Goal: Entertainment & Leisure: Browse casually

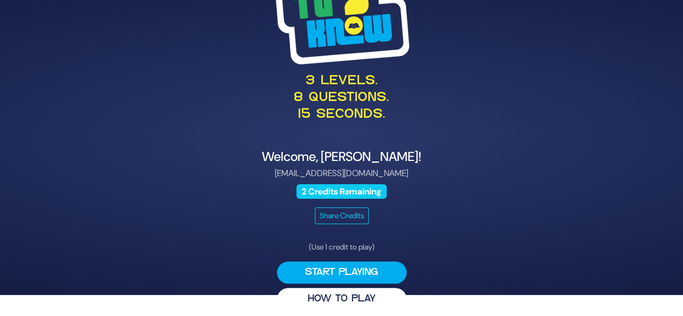
scroll to position [28, 0]
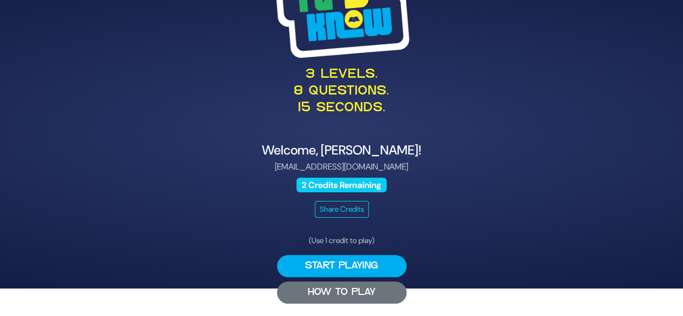
click at [344, 295] on button "HOW TO PLAY" at bounding box center [342, 292] width 130 height 22
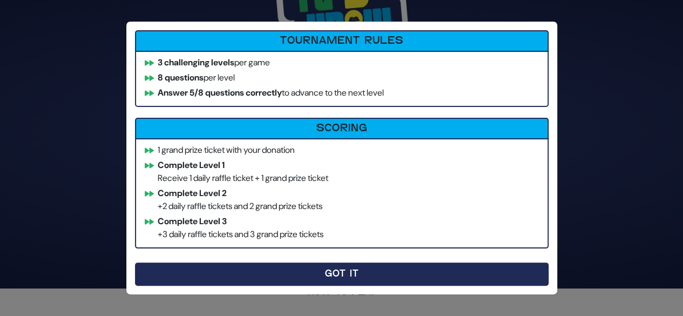
click at [364, 274] on button "Got It" at bounding box center [342, 274] width 414 height 23
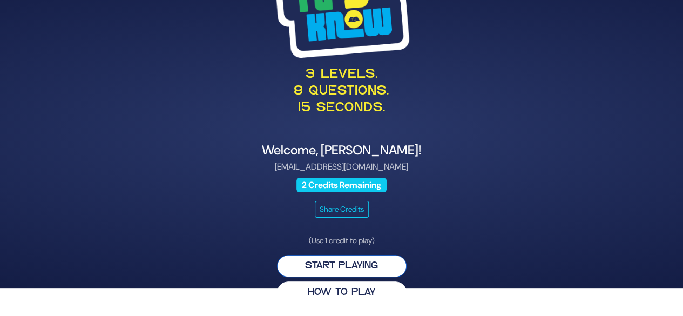
click at [362, 263] on button "Start Playing" at bounding box center [342, 266] width 130 height 22
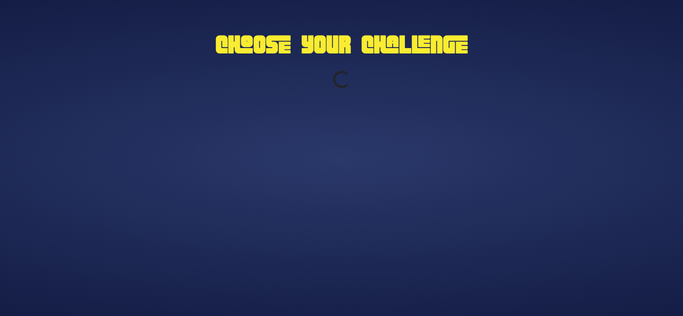
scroll to position [0, 0]
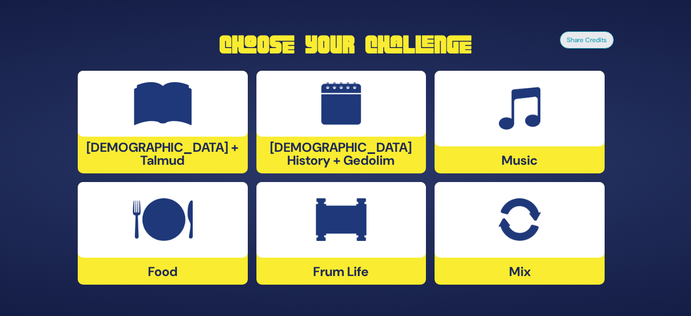
click at [162, 239] on img at bounding box center [163, 219] width 60 height 43
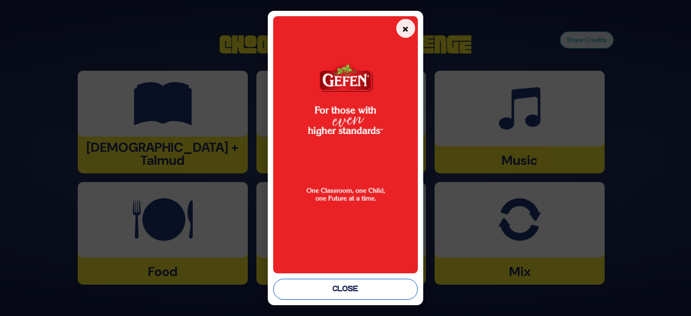
click at [333, 286] on button "Close" at bounding box center [345, 289] width 145 height 21
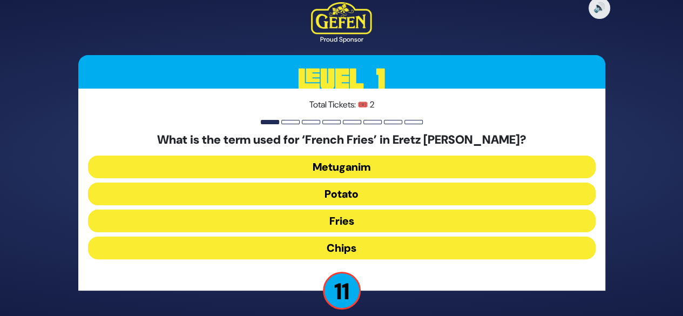
click at [330, 250] on button "Chips" at bounding box center [342, 248] width 508 height 23
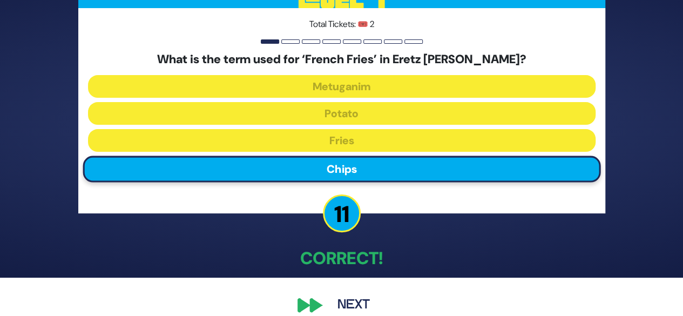
scroll to position [53, 0]
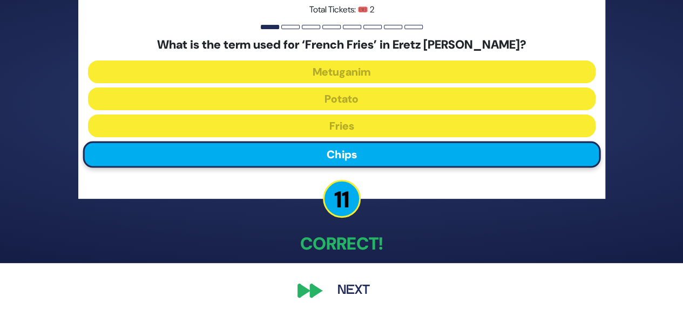
click at [317, 294] on div "🔊 Proud Sponsor Level 1 Total Tickets: 🎟️ 2 What is the term used for ‘French F…" at bounding box center [341, 105] width 553 height 422
click at [352, 288] on button "Next" at bounding box center [353, 290] width 63 height 25
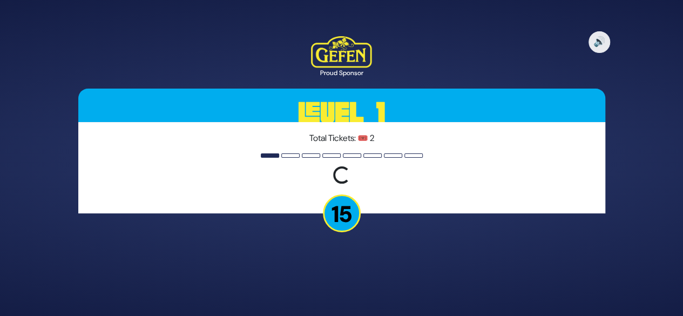
scroll to position [0, 0]
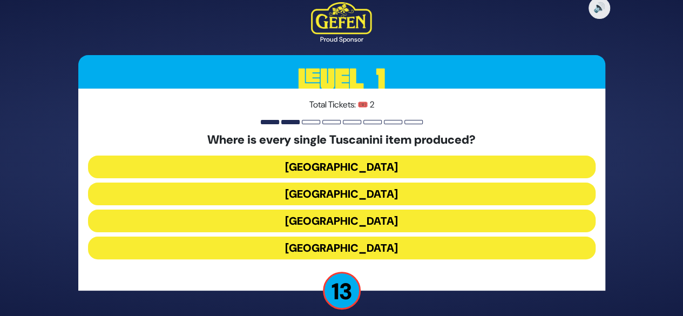
click at [348, 289] on p "13" at bounding box center [342, 291] width 38 height 38
click at [351, 224] on button "[GEOGRAPHIC_DATA]" at bounding box center [342, 221] width 508 height 23
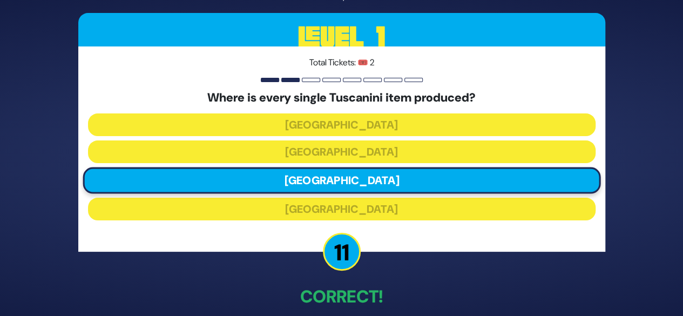
click at [351, 224] on div "Where is every single Tuscanini item produced? [GEOGRAPHIC_DATA] [GEOGRAPHIC_DA…" at bounding box center [342, 158] width 508 height 134
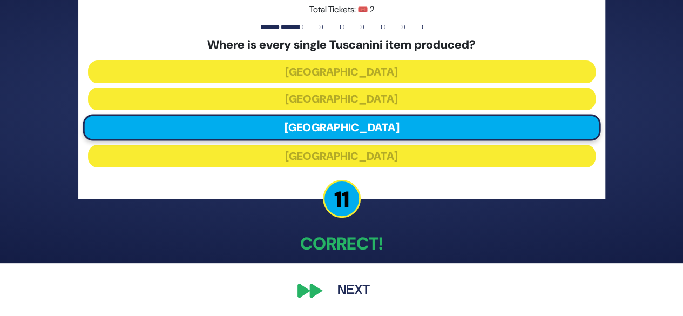
click at [345, 290] on button "Next" at bounding box center [353, 290] width 63 height 25
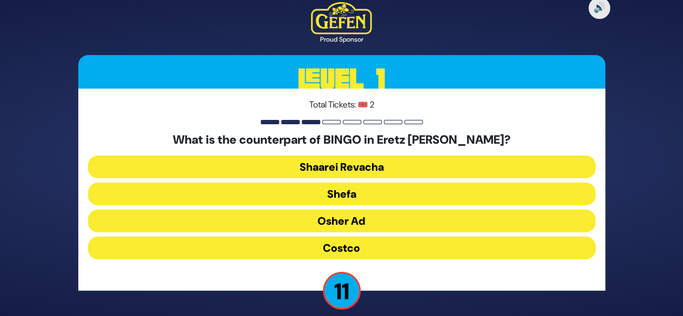
click at [348, 219] on button "Osher Ad" at bounding box center [342, 221] width 508 height 23
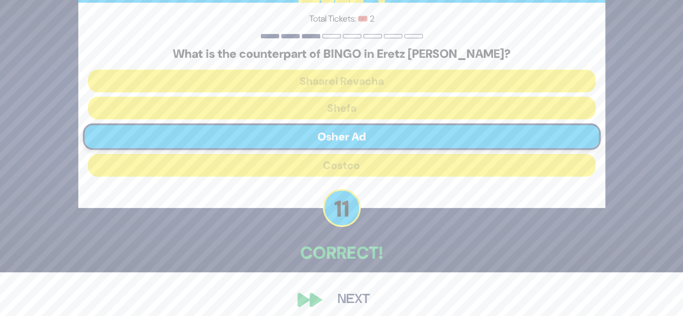
scroll to position [53, 0]
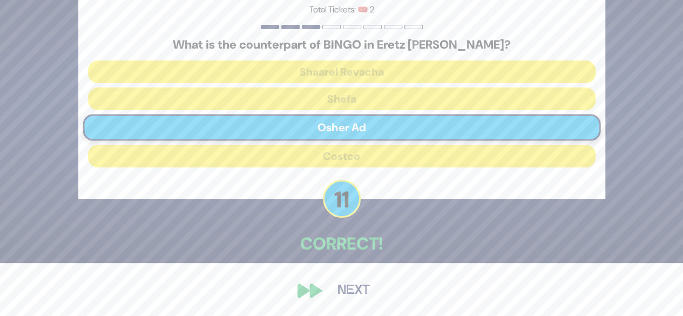
click at [350, 291] on button "Next" at bounding box center [353, 290] width 63 height 25
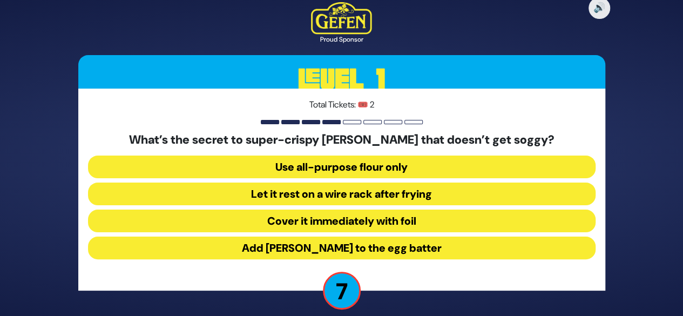
click at [366, 195] on button "Let it rest on a wire rack after frying" at bounding box center [342, 194] width 508 height 23
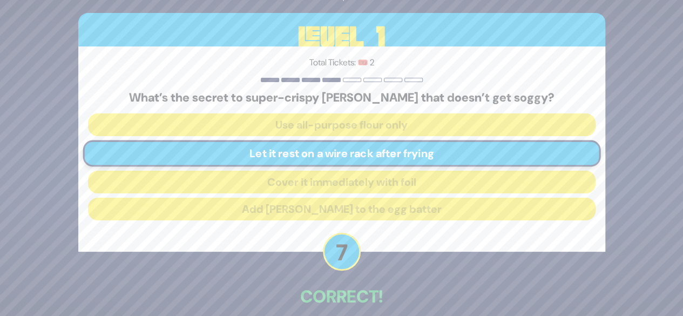
scroll to position [53, 0]
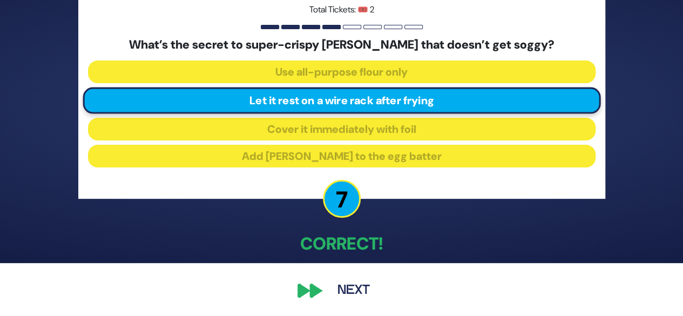
click at [351, 291] on button "Next" at bounding box center [353, 290] width 63 height 25
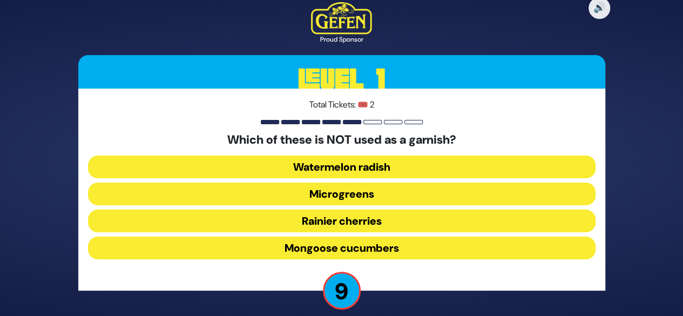
click at [368, 169] on button "Watermelon radish" at bounding box center [342, 167] width 508 height 23
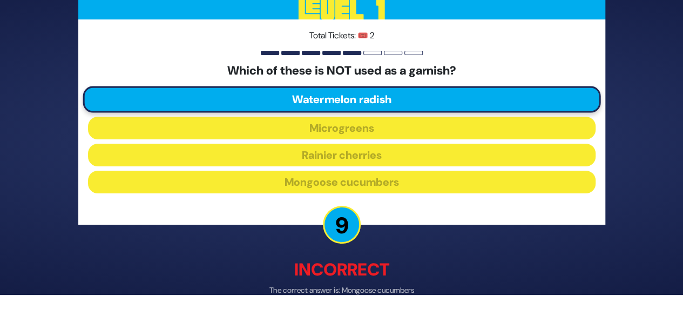
scroll to position [58, 0]
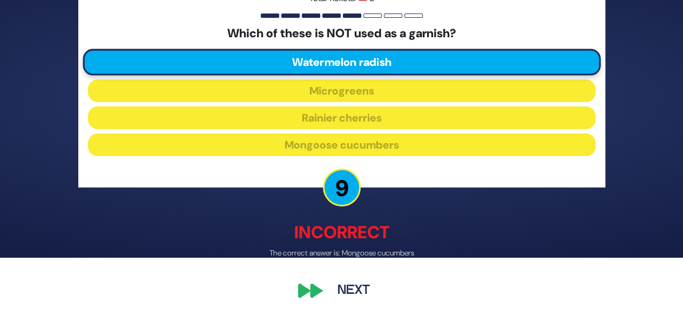
click at [351, 294] on button "Next" at bounding box center [353, 291] width 63 height 25
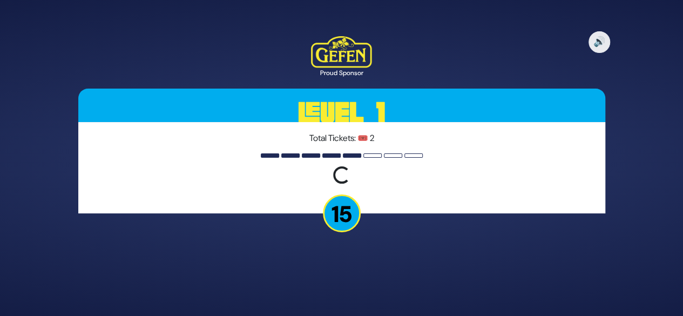
scroll to position [0, 0]
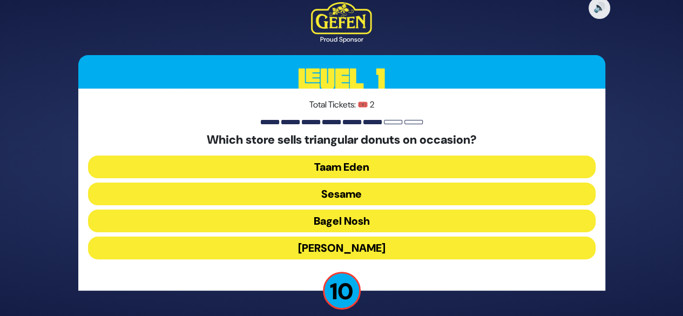
click at [359, 224] on button "Bagel Nosh" at bounding box center [342, 221] width 508 height 23
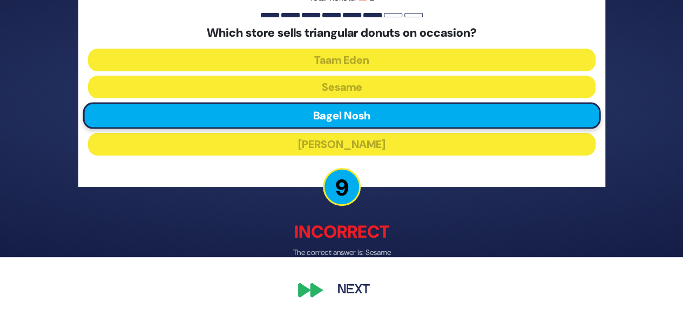
scroll to position [58, 0]
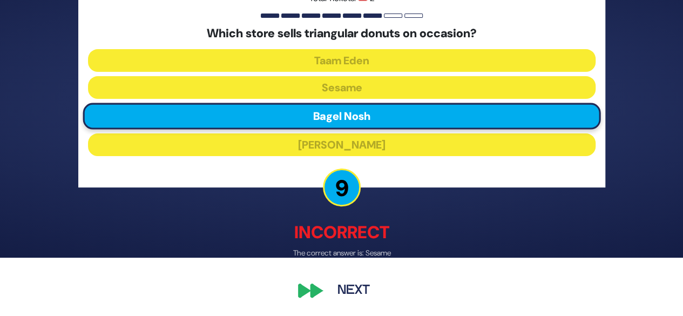
click at [352, 292] on button "Next" at bounding box center [353, 291] width 63 height 25
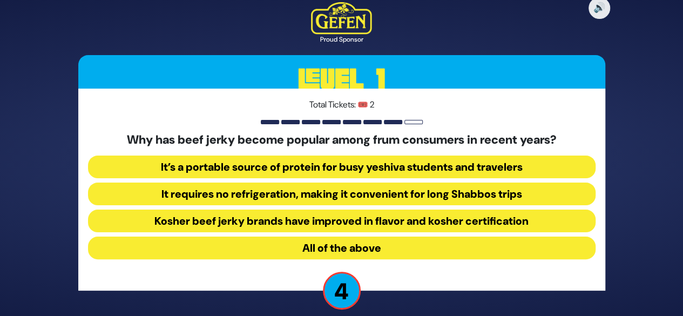
click at [325, 249] on button "All of the above" at bounding box center [342, 248] width 508 height 23
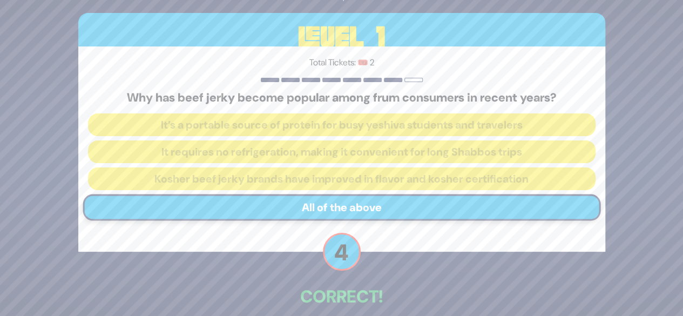
scroll to position [53, 0]
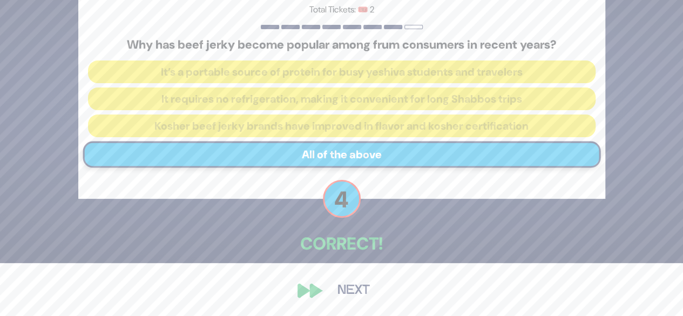
click at [359, 286] on button "Next" at bounding box center [353, 290] width 63 height 25
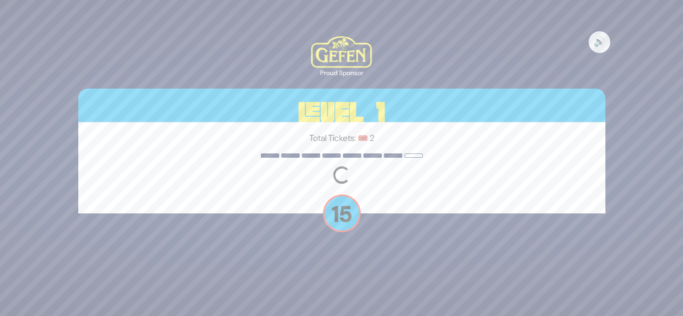
scroll to position [0, 0]
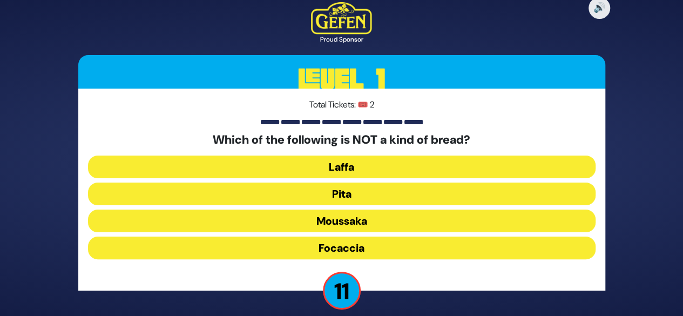
click at [367, 222] on button "Moussaka" at bounding box center [342, 221] width 508 height 23
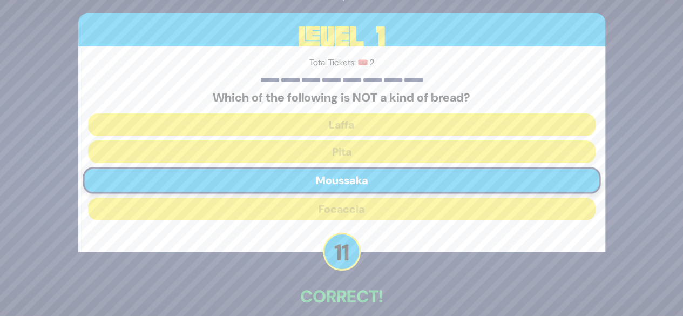
scroll to position [53, 0]
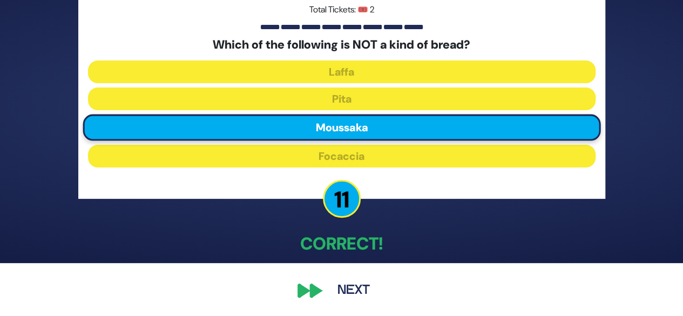
click at [349, 290] on button "Next" at bounding box center [353, 290] width 63 height 25
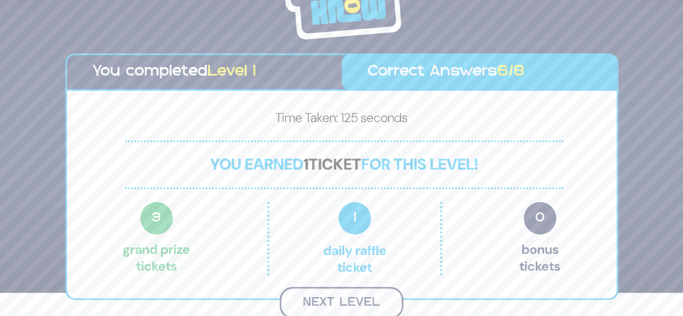
scroll to position [22, 0]
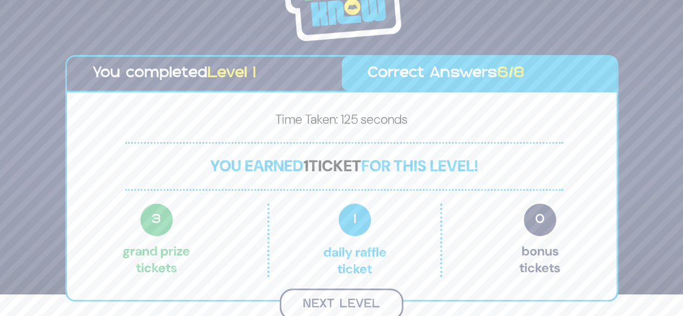
click at [351, 302] on button "Next Level" at bounding box center [342, 304] width 124 height 32
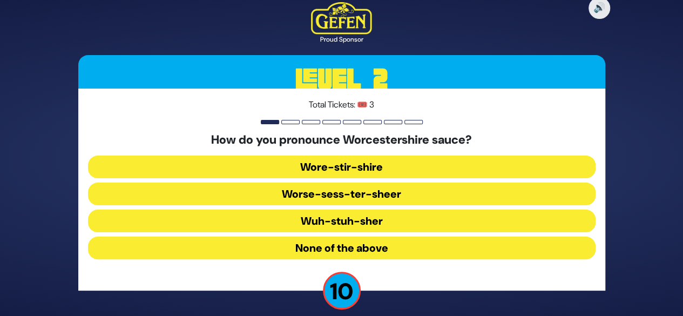
click at [353, 248] on button "None of the above" at bounding box center [342, 248] width 508 height 23
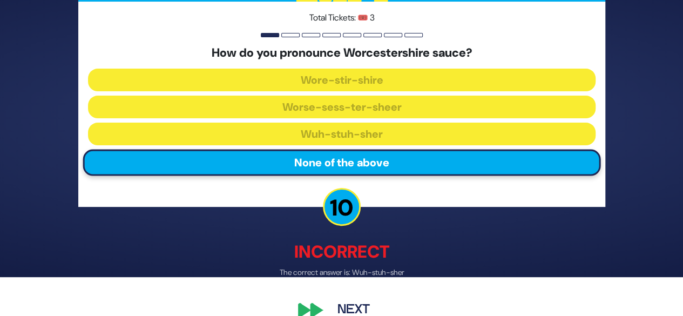
scroll to position [58, 0]
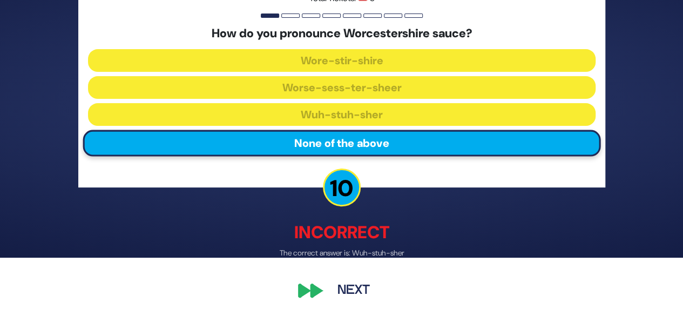
click at [349, 297] on button "Next" at bounding box center [353, 291] width 63 height 25
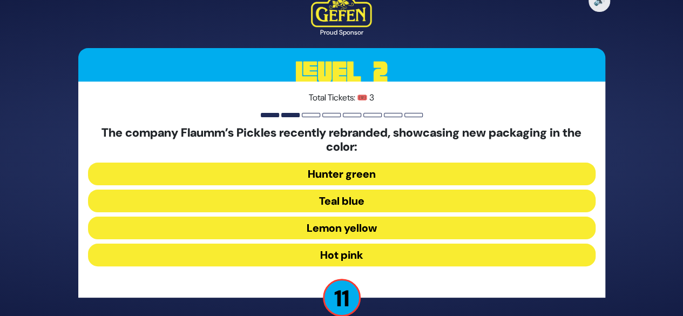
scroll to position [18, 0]
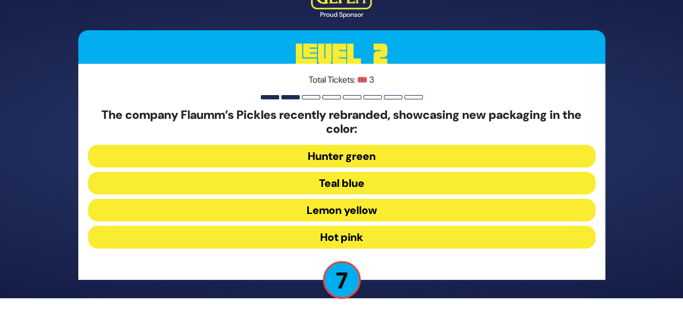
click at [351, 211] on button "Lemon yellow" at bounding box center [342, 210] width 508 height 23
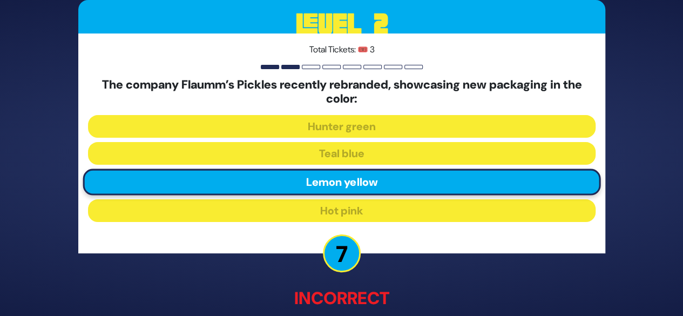
scroll to position [65, 0]
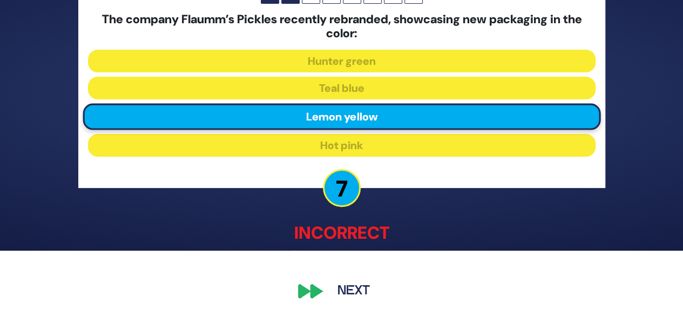
click at [353, 295] on button "Next" at bounding box center [353, 291] width 63 height 25
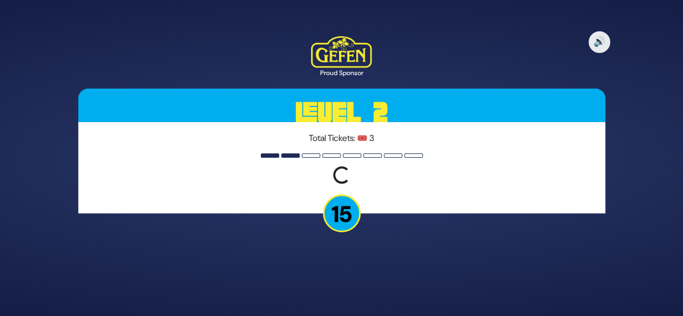
scroll to position [0, 0]
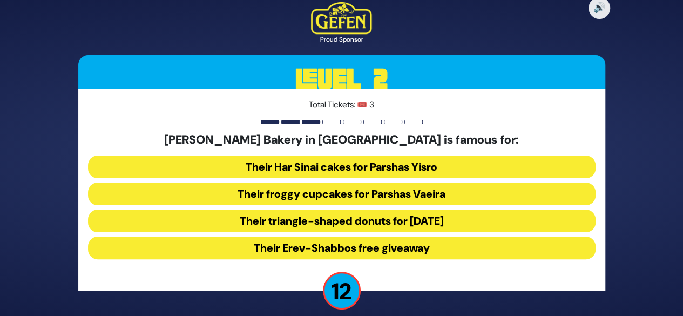
click at [425, 189] on button "Their froggy cupcakes for Parshas Vaeira" at bounding box center [342, 194] width 508 height 23
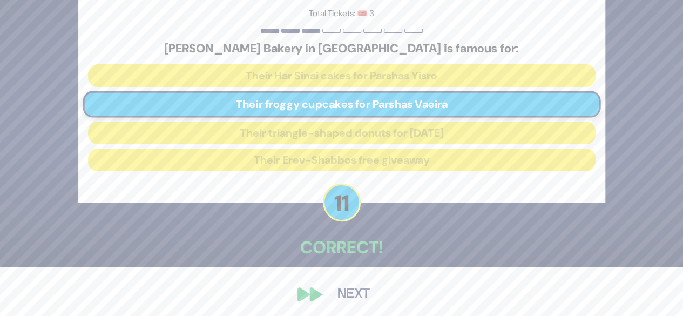
scroll to position [53, 0]
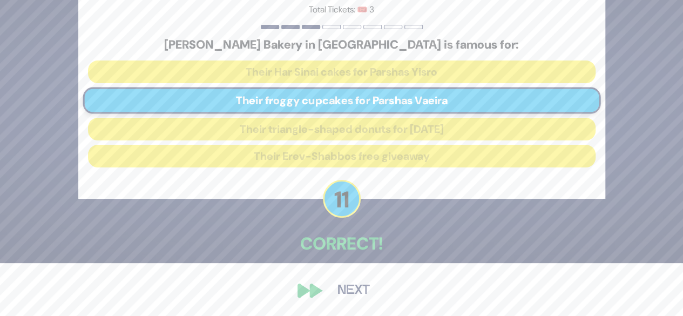
click at [353, 289] on button "Next" at bounding box center [353, 290] width 63 height 25
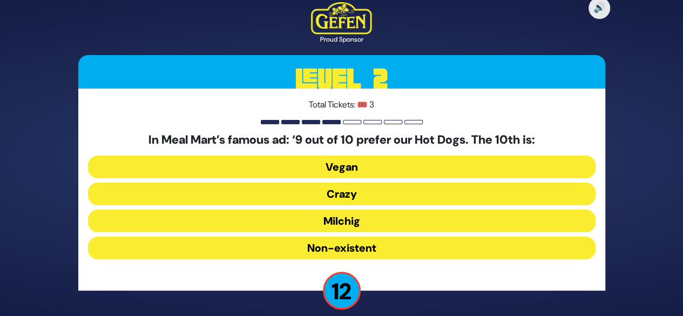
scroll to position [11, 0]
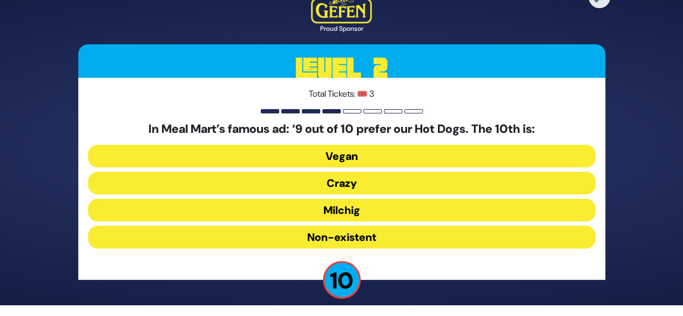
click at [361, 238] on button "Non-existent" at bounding box center [342, 237] width 508 height 23
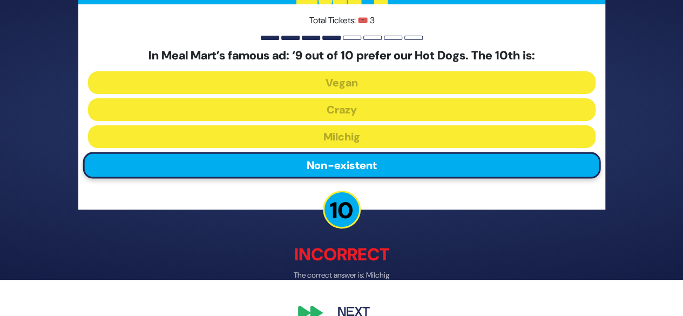
scroll to position [58, 0]
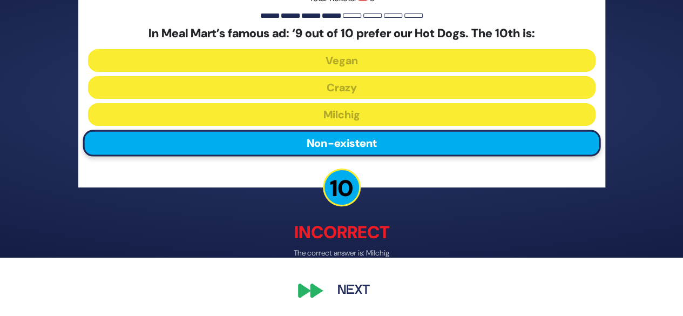
click at [347, 288] on button "Next" at bounding box center [353, 291] width 63 height 25
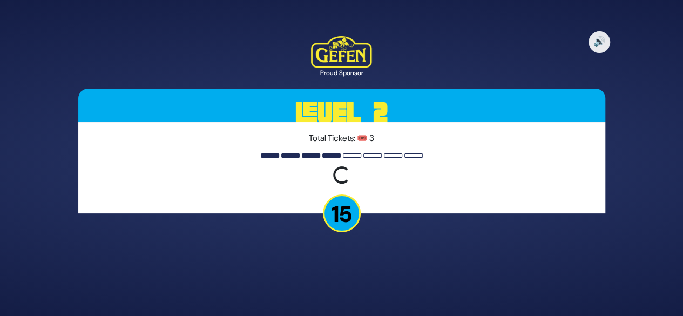
scroll to position [0, 0]
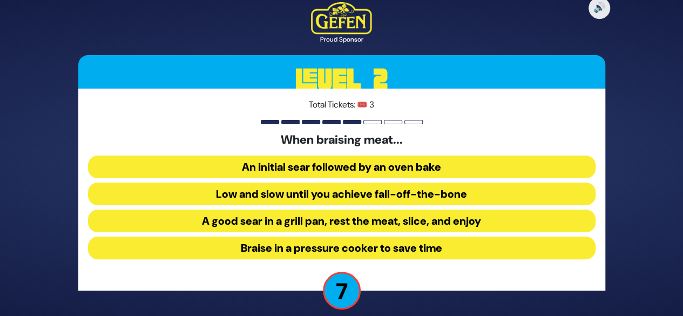
click at [414, 193] on button "Low and slow until you achieve fall-off-the-bone" at bounding box center [342, 194] width 508 height 23
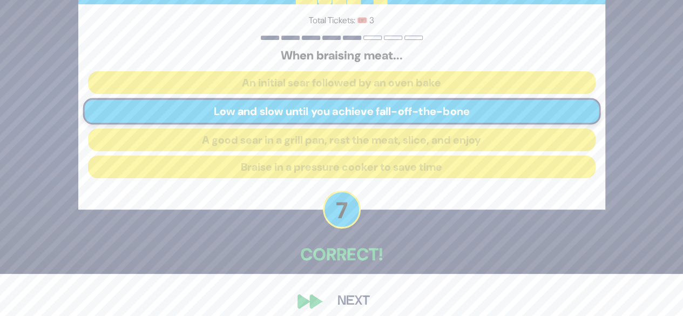
scroll to position [53, 0]
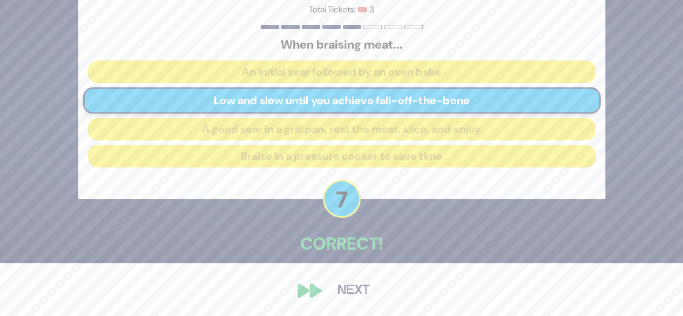
click at [351, 290] on button "Next" at bounding box center [353, 290] width 63 height 25
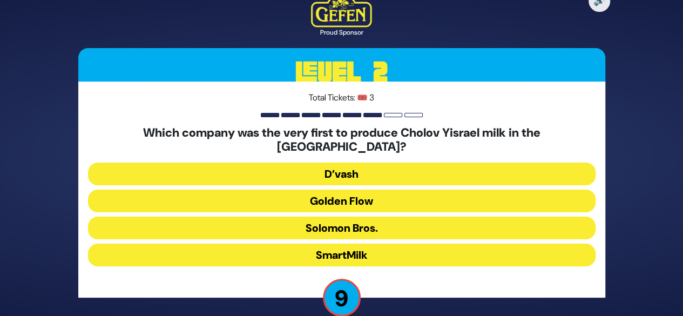
click at [376, 167] on button "D’vash" at bounding box center [342, 174] width 508 height 23
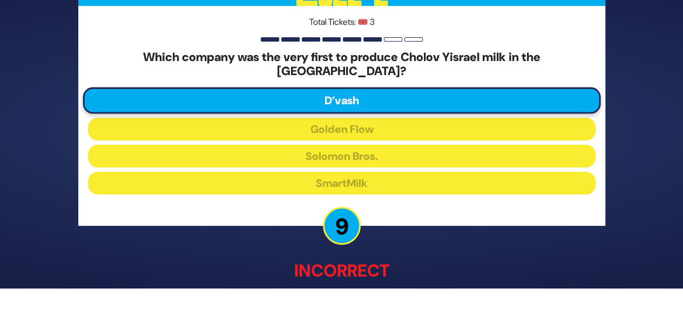
scroll to position [58, 0]
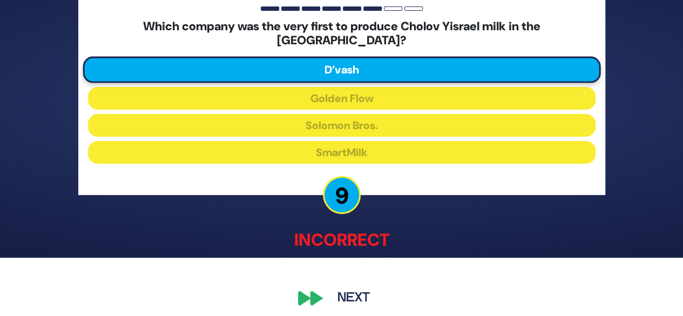
click at [349, 294] on button "Next" at bounding box center [353, 298] width 63 height 25
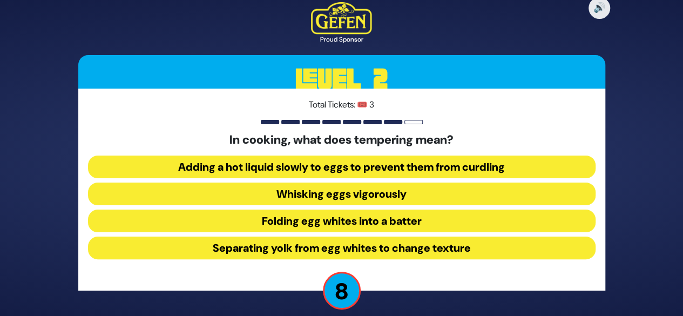
click at [390, 158] on button "Adding a hot liquid slowly to eggs to prevent them from curdling" at bounding box center [342, 167] width 508 height 23
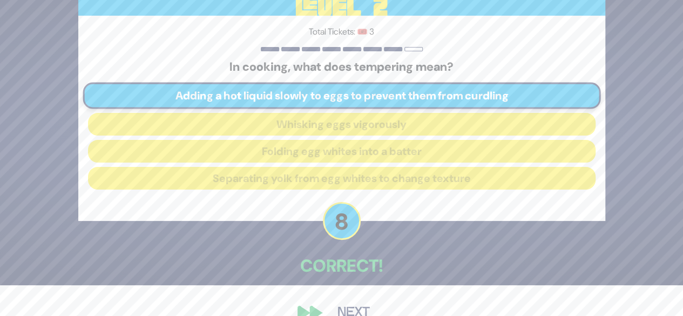
scroll to position [53, 0]
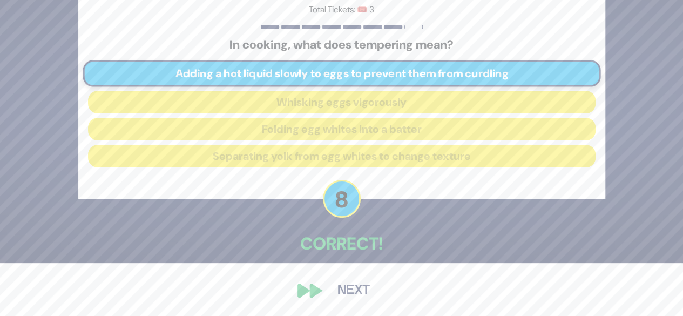
click at [355, 289] on button "Next" at bounding box center [353, 290] width 63 height 25
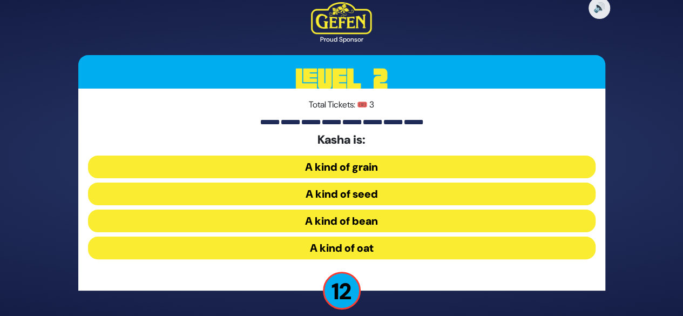
click at [368, 169] on button "A kind of grain" at bounding box center [342, 167] width 508 height 23
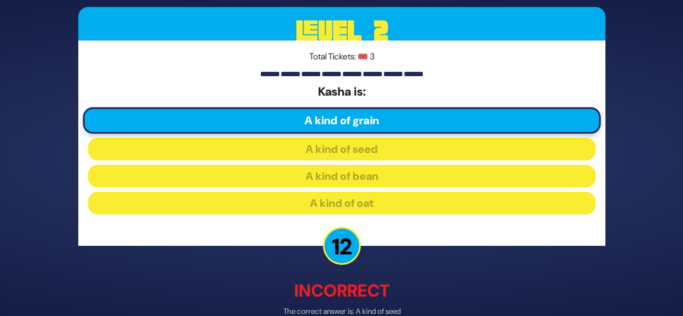
scroll to position [58, 0]
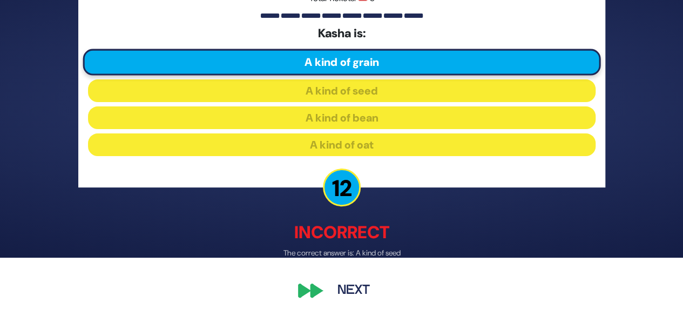
click at [345, 288] on button "Next" at bounding box center [353, 291] width 63 height 25
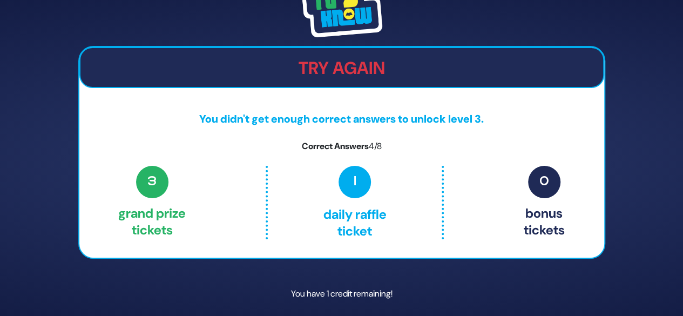
scroll to position [36, 0]
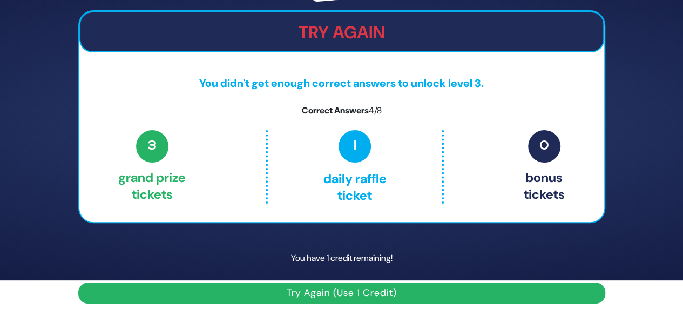
click at [366, 294] on button "Try Again (Use 1 Credit)" at bounding box center [341, 293] width 527 height 21
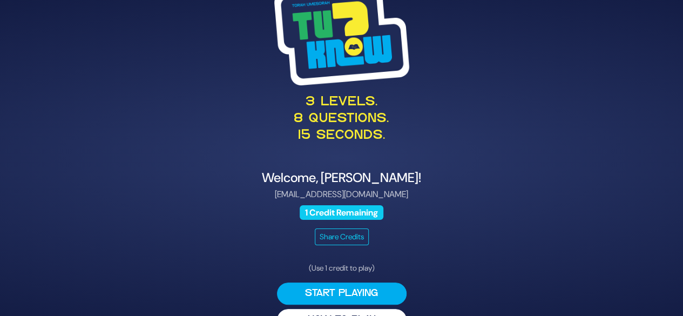
scroll to position [28, 0]
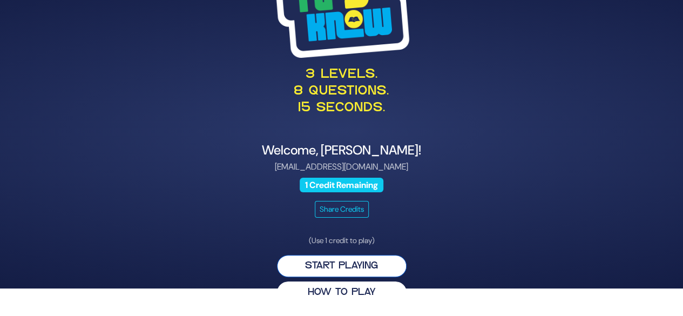
click at [368, 261] on button "Start Playing" at bounding box center [342, 266] width 130 height 22
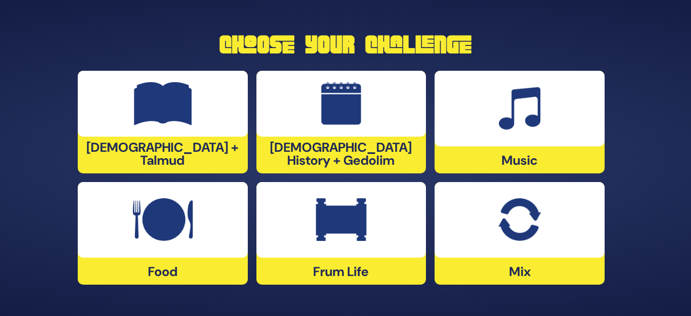
click at [353, 233] on img at bounding box center [341, 219] width 51 height 43
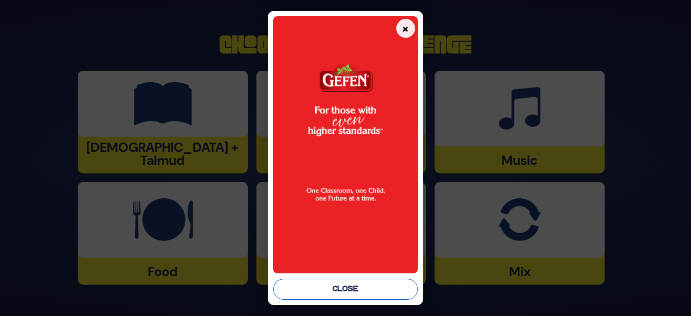
click at [340, 292] on button "Close" at bounding box center [345, 289] width 145 height 21
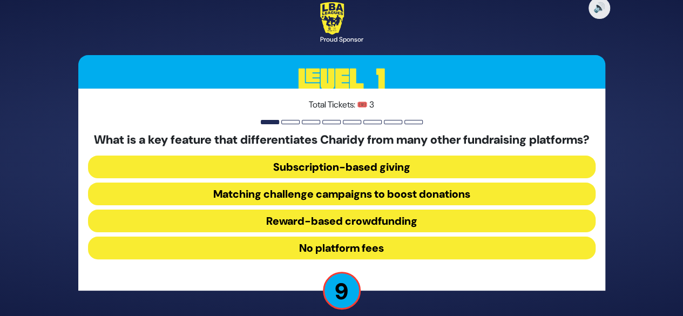
click at [358, 205] on button "Matching challenge campaigns to boost donations" at bounding box center [342, 194] width 508 height 23
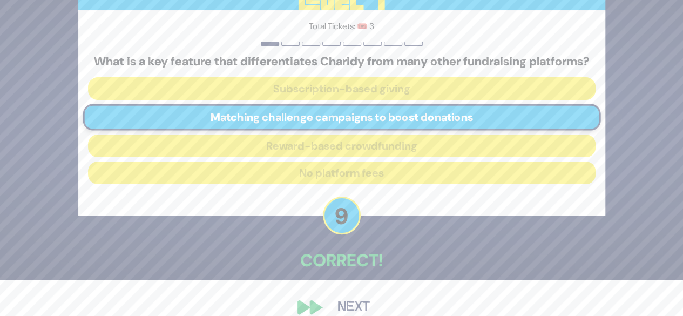
scroll to position [59, 0]
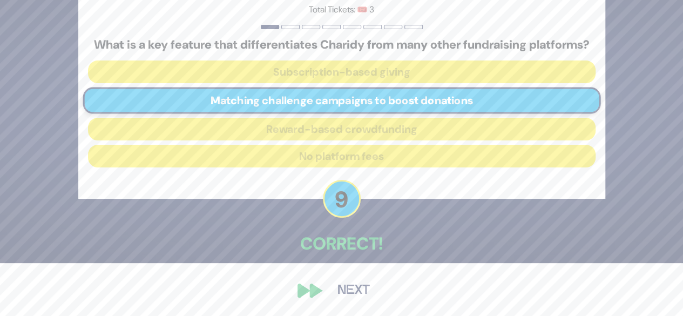
click at [352, 291] on button "Next" at bounding box center [353, 290] width 63 height 25
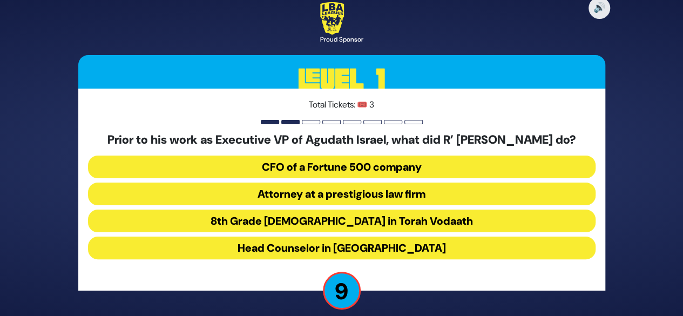
click at [314, 230] on button "8th Grade rebbe in Torah Vodaath" at bounding box center [342, 221] width 508 height 23
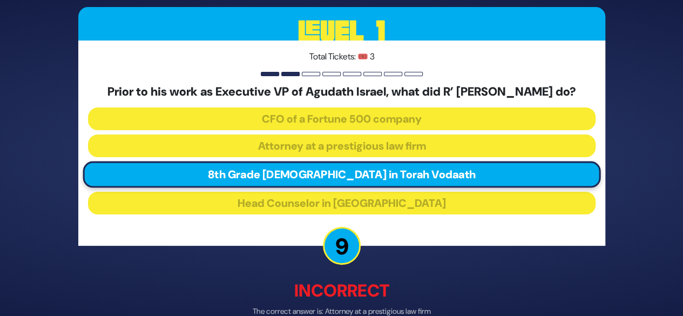
scroll to position [65, 0]
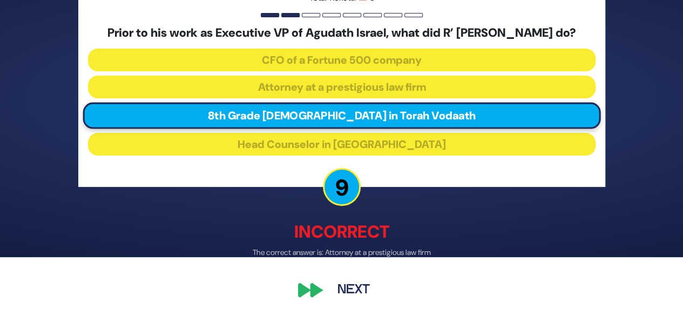
click at [361, 292] on button "Next" at bounding box center [353, 290] width 63 height 25
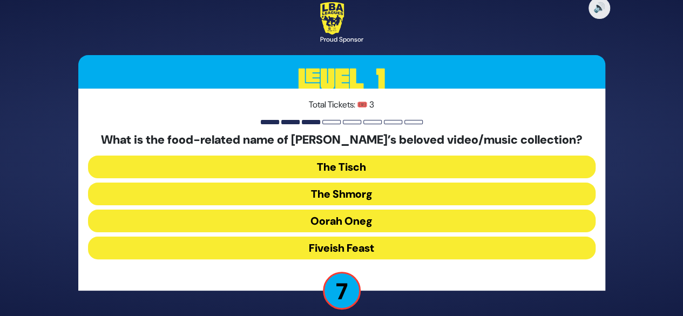
click at [360, 167] on button "The Tisch" at bounding box center [342, 167] width 508 height 23
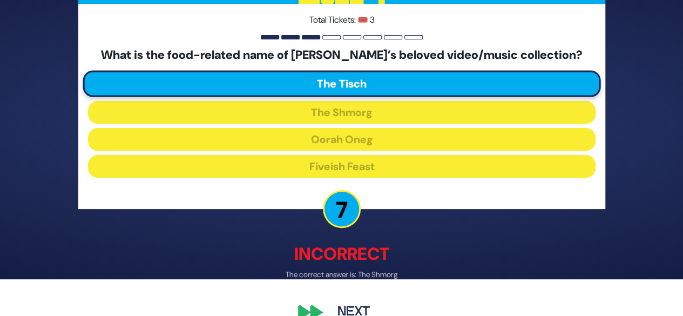
scroll to position [58, 0]
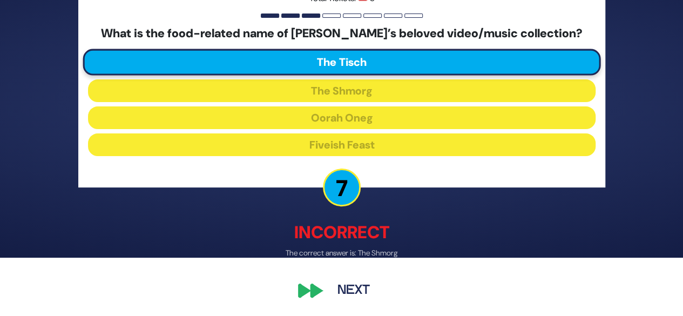
click at [355, 293] on button "Next" at bounding box center [353, 291] width 63 height 25
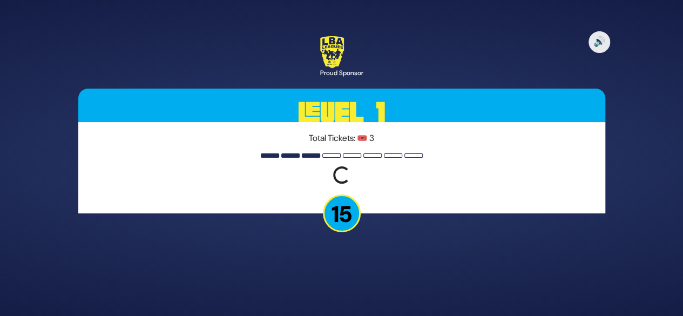
scroll to position [0, 0]
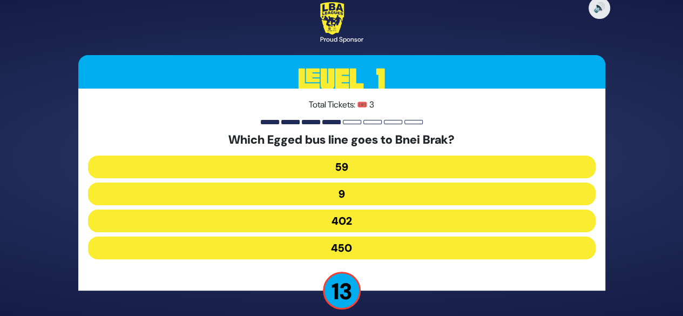
click at [358, 214] on button "402" at bounding box center [342, 221] width 508 height 23
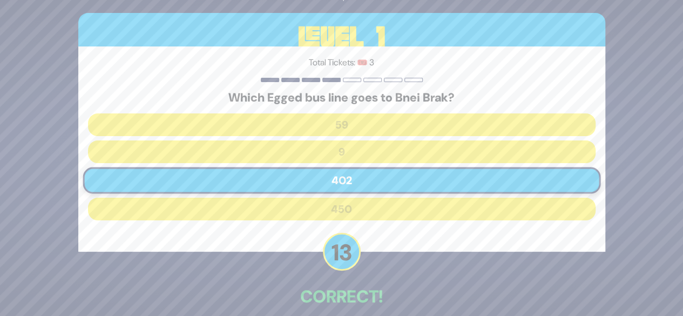
scroll to position [53, 0]
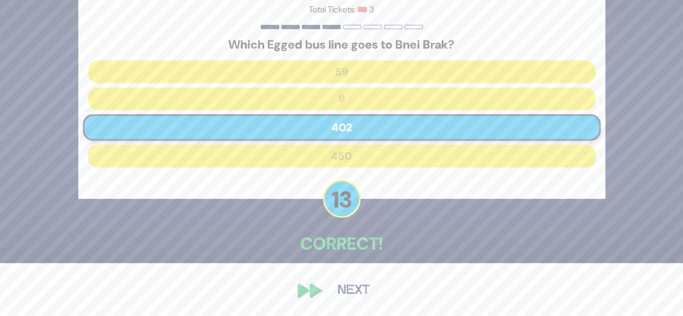
click at [355, 295] on button "Next" at bounding box center [353, 290] width 63 height 25
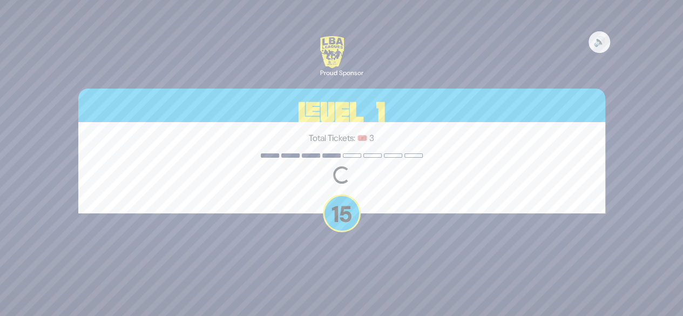
scroll to position [0, 0]
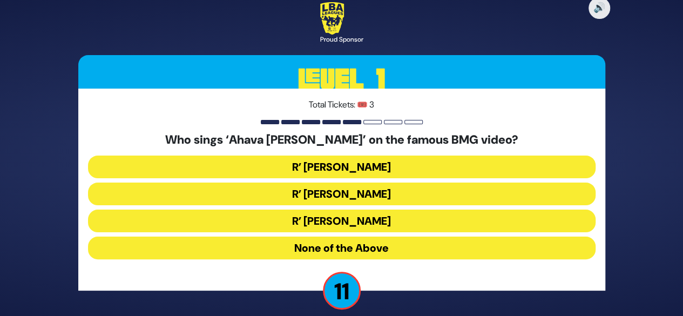
click at [380, 246] on button "None of the Above" at bounding box center [342, 248] width 508 height 23
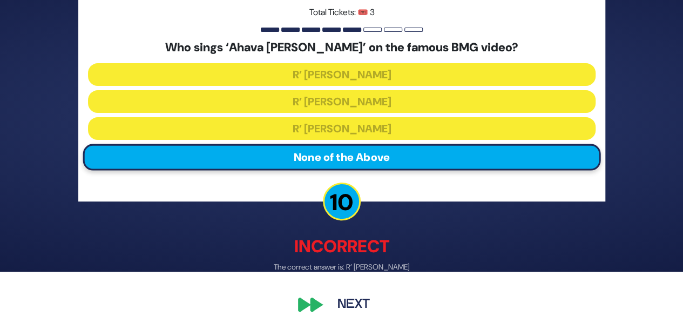
scroll to position [58, 0]
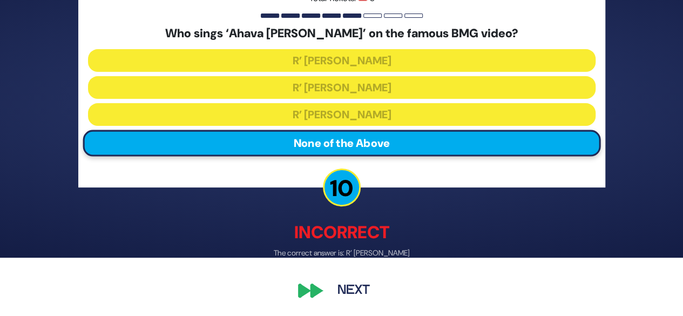
click at [360, 290] on button "Next" at bounding box center [353, 291] width 63 height 25
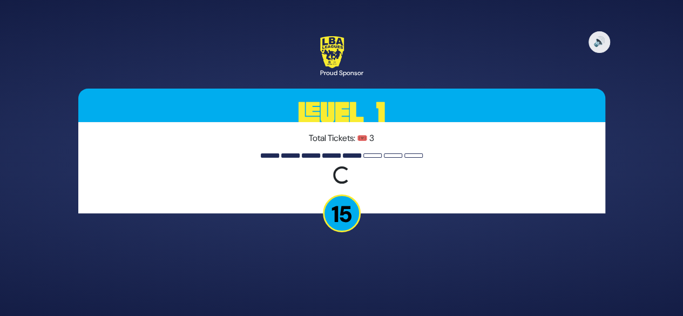
scroll to position [0, 0]
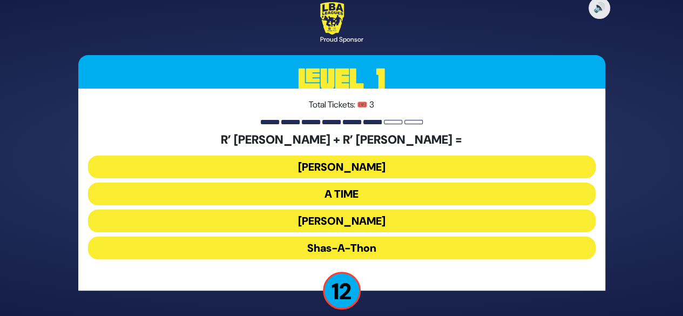
click at [357, 167] on button "Bonei Olam" at bounding box center [342, 167] width 508 height 23
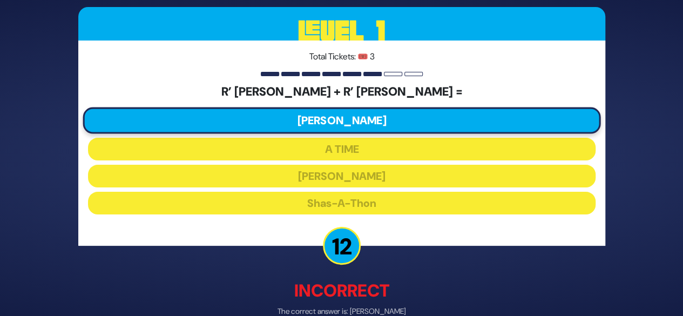
scroll to position [58, 0]
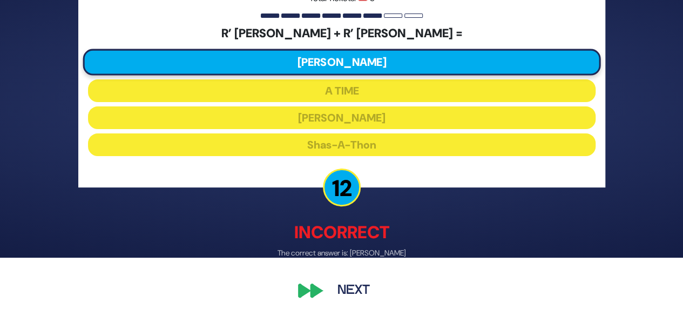
click at [348, 294] on button "Next" at bounding box center [353, 291] width 63 height 25
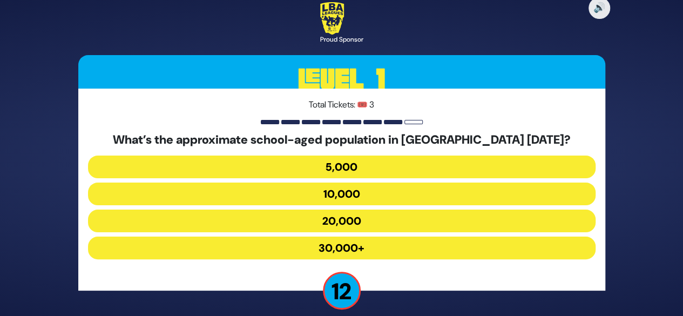
click at [353, 243] on button "30,000+" at bounding box center [342, 248] width 508 height 23
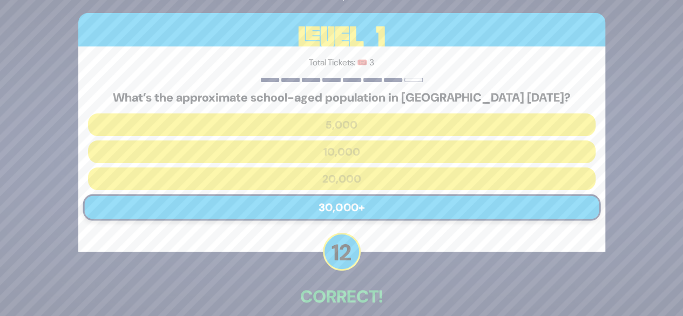
scroll to position [53, 0]
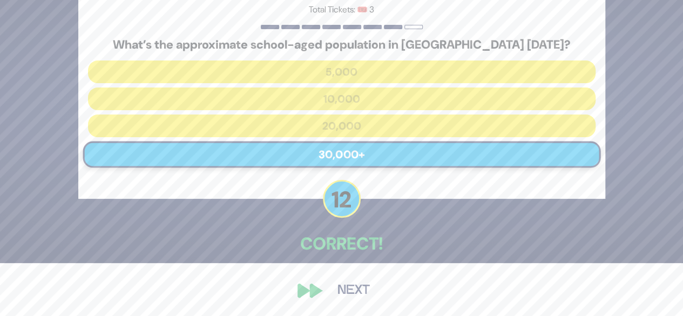
click at [351, 291] on button "Next" at bounding box center [353, 290] width 63 height 25
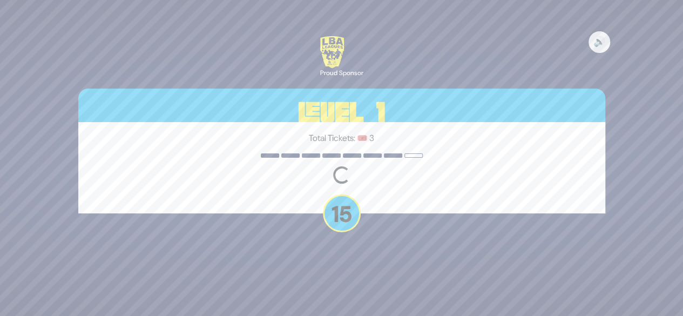
scroll to position [0, 0]
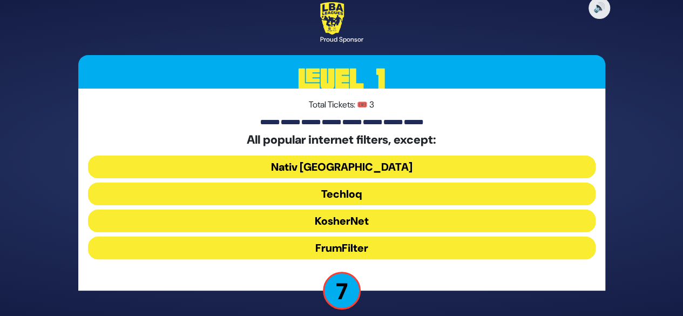
click at [346, 250] on button "FrumFilter" at bounding box center [342, 248] width 508 height 23
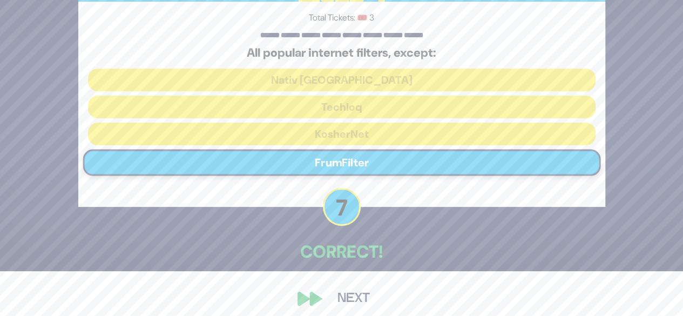
scroll to position [53, 0]
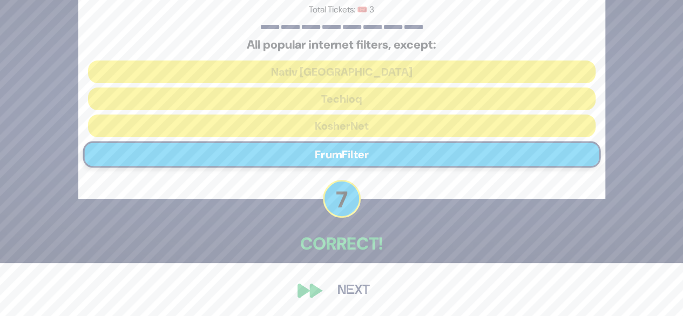
click at [354, 293] on button "Next" at bounding box center [353, 290] width 63 height 25
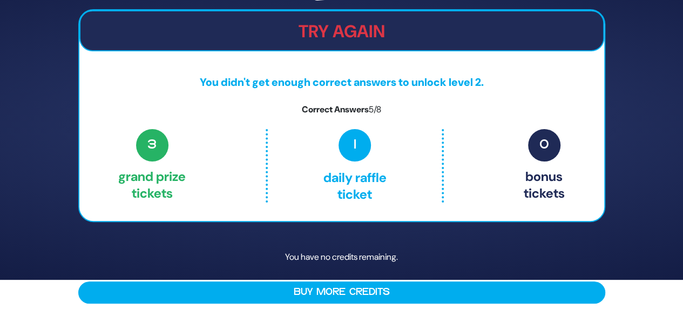
scroll to position [0, 0]
